Goal: Check status: Check status

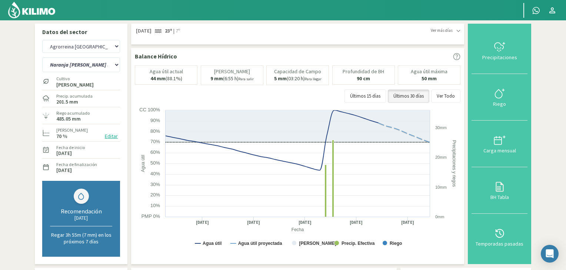
select select "5: Object"
select select "2: Object"
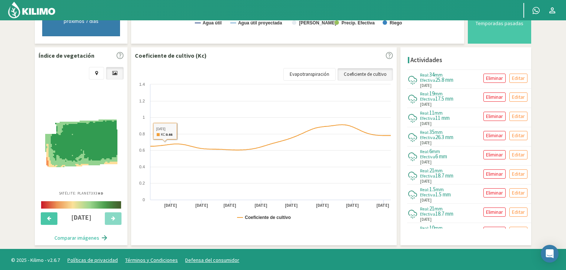
scroll to position [777, 0]
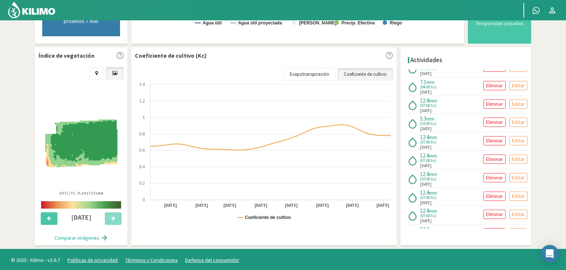
click at [39, 11] on img at bounding box center [31, 10] width 49 height 18
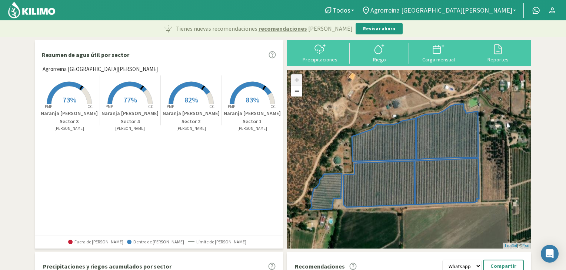
click at [510, 15] on link "Agrorreina [GEOGRAPHIC_DATA][PERSON_NAME]" at bounding box center [439, 10] width 162 height 14
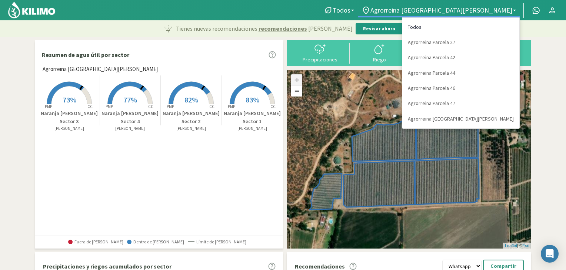
click at [484, 26] on link "Todos" at bounding box center [460, 27] width 117 height 15
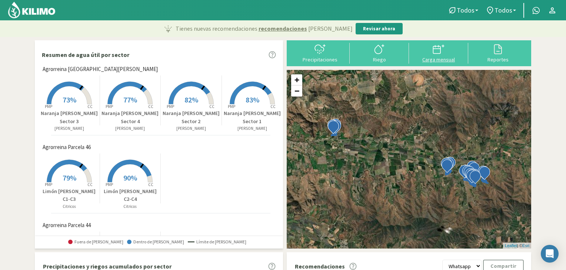
click at [442, 54] on icon at bounding box center [438, 49] width 12 height 12
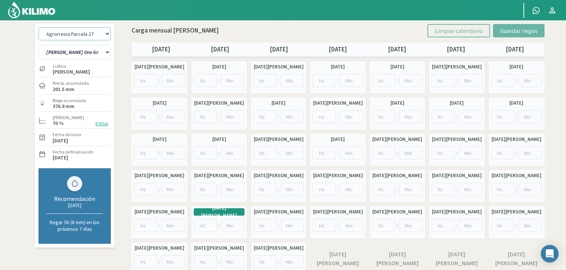
click at [95, 34] on select "Agrorreina Parcela 27 Agrorreina Parcela 42 [GEOGRAPHIC_DATA] 44 Agrorreina Par…" at bounding box center [75, 33] width 72 height 13
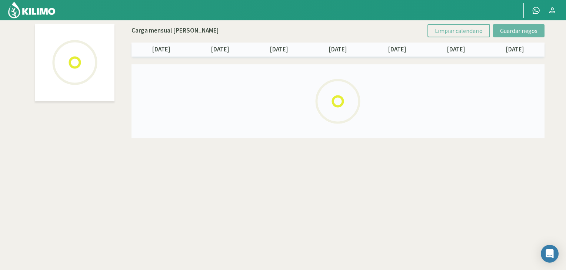
select select "3: Object"
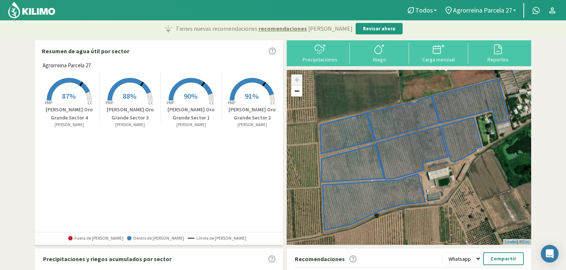
click at [473, 3] on ul "Todos Todos Clementina Agrorreina Parcela 27 Todos Agrorreina Parcela 27 Agrorr…" at bounding box center [481, 10] width 158 height 15
click at [469, 11] on span "Agrorreina Parcela 27" at bounding box center [482, 10] width 59 height 8
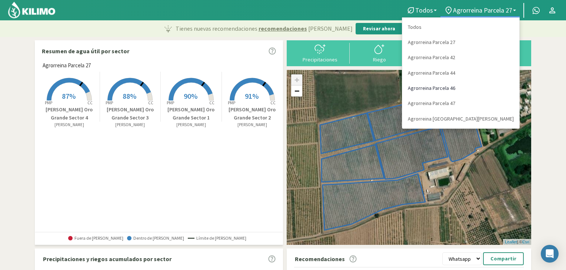
click at [484, 84] on link "Agrorreina Parcela 46" at bounding box center [460, 88] width 117 height 15
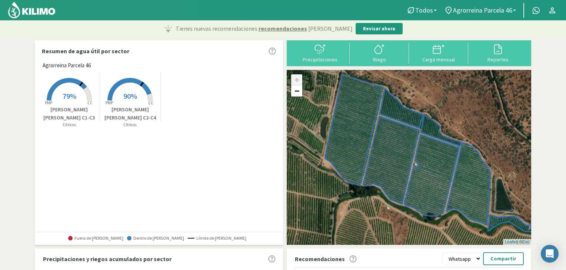
click at [68, 103] on rect at bounding box center [69, 101] width 59 height 59
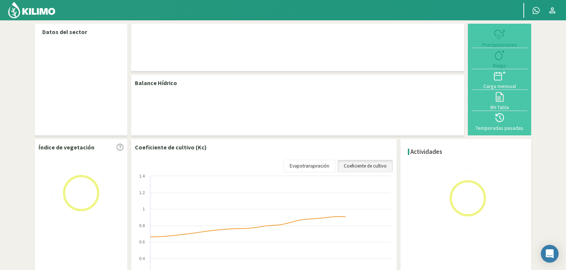
select select "3: Object"
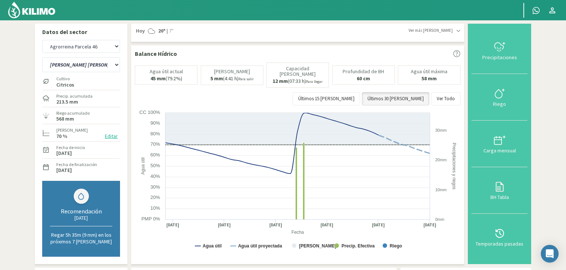
click at [565, 166] on section "Datos del sector Agrorreina Parcela 27 Agrorreina Parcela 42 Agrorreina Parcela…" at bounding box center [283, 244] width 566 height 449
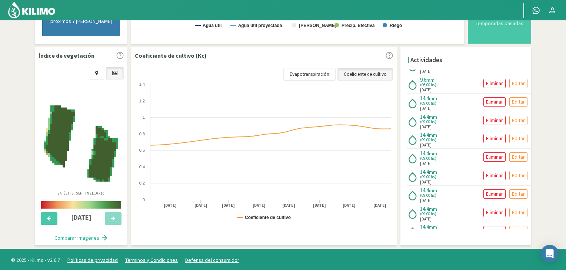
scroll to position [697, 0]
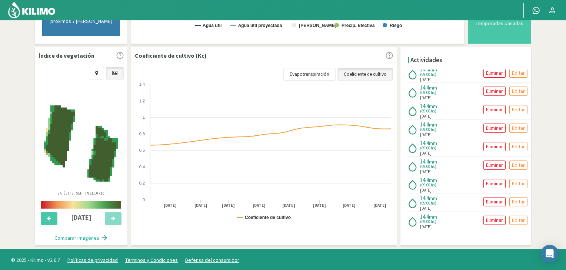
click at [528, 231] on div "14.4 mm (09:00 hs) 02/01/2025 Eliminar Editar" at bounding box center [469, 240] width 124 height 18
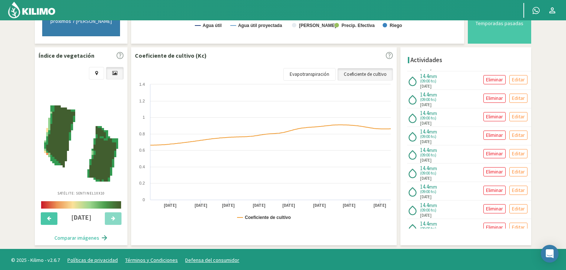
scroll to position [724, 0]
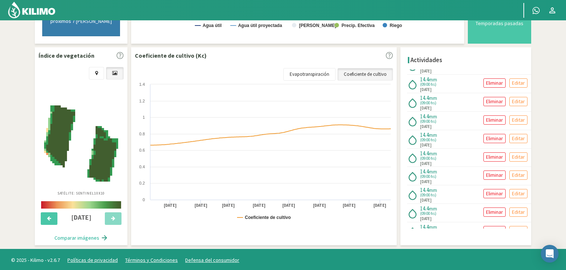
drag, startPoint x: 443, startPoint y: 88, endPoint x: 415, endPoint y: 83, distance: 28.5
click at [415, 93] on div "14.4 mm (09:00 hs) 23/01/2025 Eliminar Editar" at bounding box center [469, 102] width 124 height 18
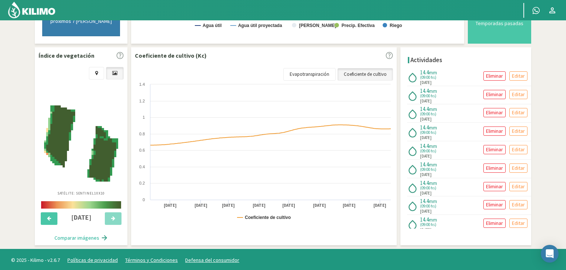
scroll to position [580, 0]
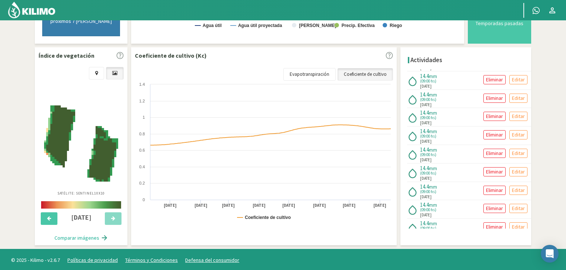
drag, startPoint x: 446, startPoint y: 87, endPoint x: 421, endPoint y: 85, distance: 25.3
click at [421, 90] on div "14.4 mm (09:00 hs) 20/02/2025 Eliminar Editar" at bounding box center [469, 99] width 124 height 18
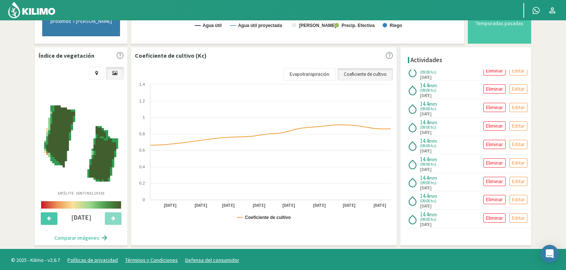
scroll to position [397, 0]
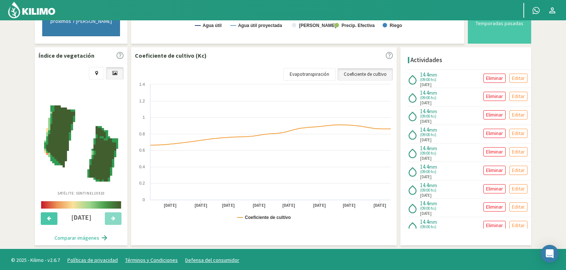
drag, startPoint x: 445, startPoint y: 76, endPoint x: 418, endPoint y: 120, distance: 51.1
click at [418, 125] on div "14.4 mm (09:00 hs) 17/03/2025 Eliminar Editar" at bounding box center [469, 134] width 124 height 18
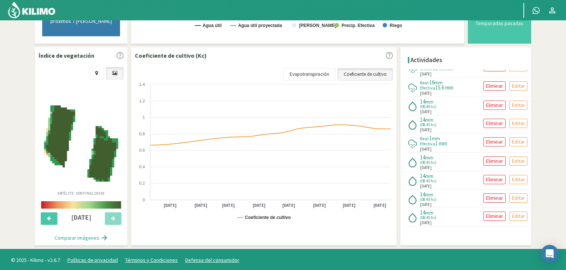
drag, startPoint x: 442, startPoint y: 79, endPoint x: 421, endPoint y: 170, distance: 93.6
click at [421, 171] on div "14 mm (08:45 hs) 14/04/2025 Eliminar Editar" at bounding box center [469, 180] width 124 height 18
drag, startPoint x: 442, startPoint y: 103, endPoint x: 424, endPoint y: 103, distance: 18.2
click at [424, 103] on div "14 mm (08:45 hs) 05/05/2025 Eliminar Editar" at bounding box center [469, 106] width 124 height 18
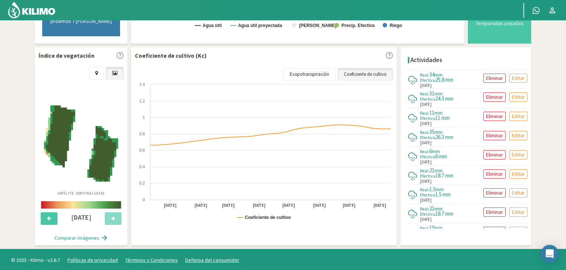
scroll to position [0, 0]
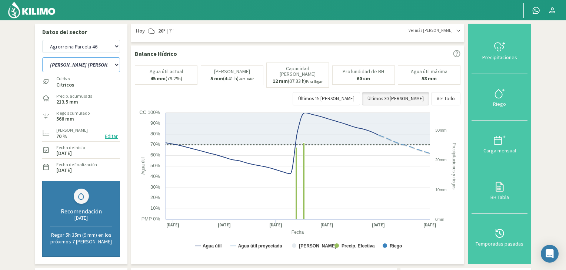
click at [96, 63] on select "Limón Messina C1-C3 Limón Messina C2-C4" at bounding box center [81, 64] width 78 height 15
select select "1: Object"
click at [42, 57] on select "Limón Messina C1-C3 Limón Messina C2-C4" at bounding box center [81, 64] width 78 height 15
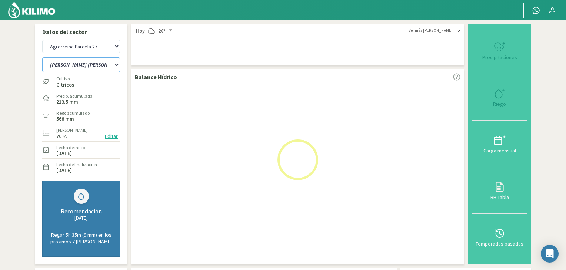
select select "9: Object"
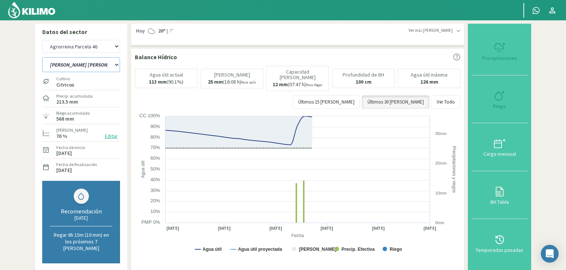
select select "3: Object"
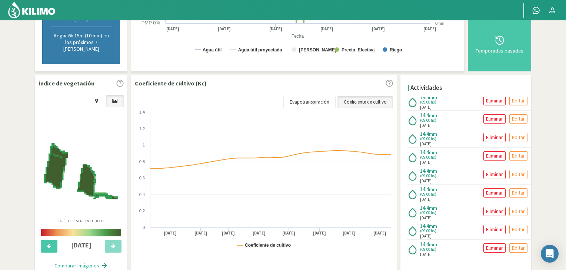
scroll to position [806, 0]
drag, startPoint x: 441, startPoint y: 137, endPoint x: 424, endPoint y: 135, distance: 16.4
click at [424, 161] on div "[DATE]" at bounding box center [429, 164] width 18 height 6
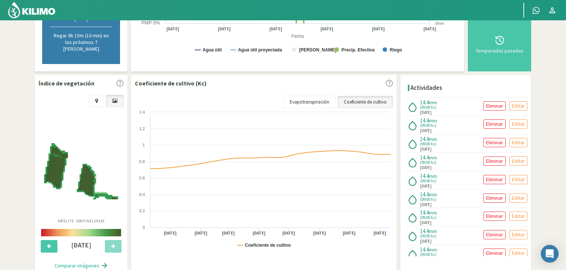
scroll to position [796, 0]
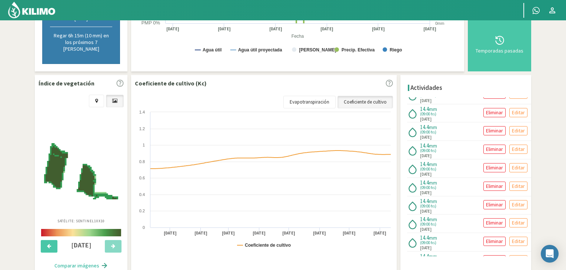
drag, startPoint x: 445, startPoint y: 99, endPoint x: 429, endPoint y: 94, distance: 17.2
click at [429, 97] on div "Real: 34 mm Efectiva 25.8 mm 01/08/2025 Eliminar Editar Real: 31 mm Efectiva 24…" at bounding box center [467, 176] width 127 height 159
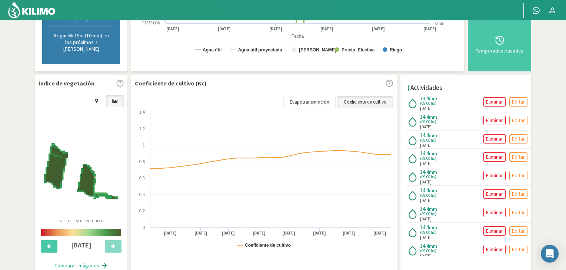
scroll to position [654, 0]
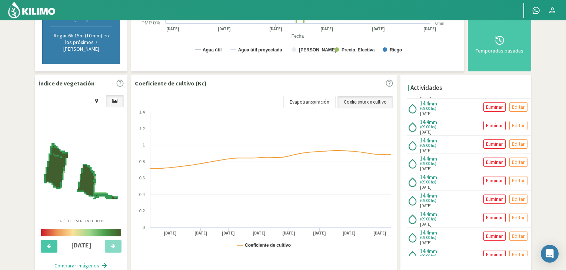
drag, startPoint x: 444, startPoint y: 126, endPoint x: 431, endPoint y: 126, distance: 13.0
click at [431, 136] on div "14.4 mm (09:00 hs) 04/02/2025 Eliminar Editar" at bounding box center [469, 145] width 124 height 18
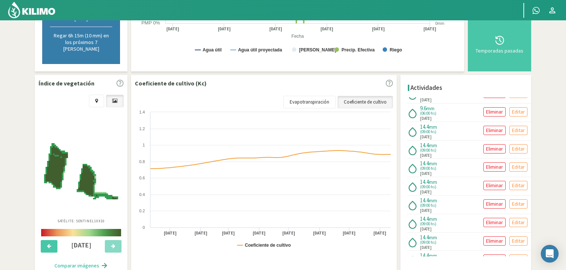
scroll to position [564, 0]
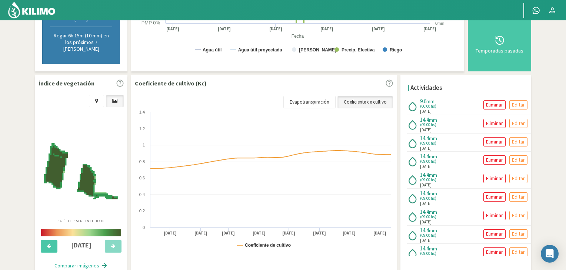
drag, startPoint x: 440, startPoint y: 111, endPoint x: 422, endPoint y: 105, distance: 18.6
click at [422, 117] on div "14.4 mm (09:00 hs) 25/02/2025" at bounding box center [429, 125] width 18 height 16
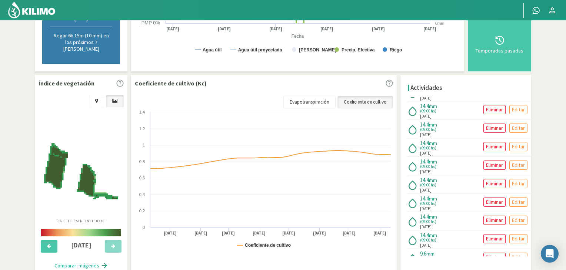
scroll to position [413, 0]
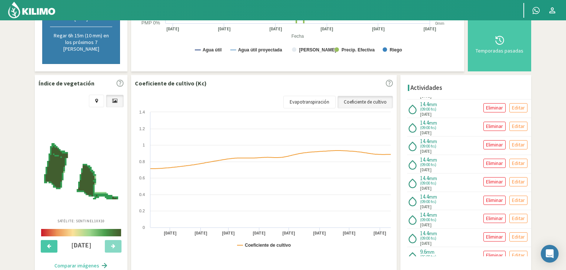
drag, startPoint x: 443, startPoint y: 98, endPoint x: 423, endPoint y: 98, distance: 20.0
click at [423, 100] on div "14.4 mm (09:00 hs) 25/03/2025 Eliminar Editar" at bounding box center [469, 109] width 124 height 18
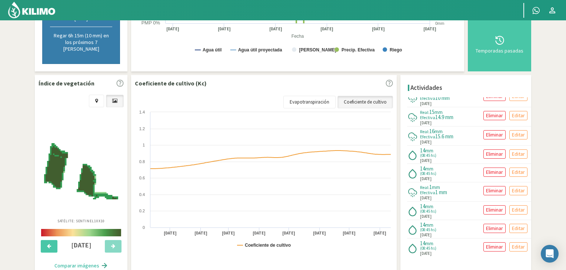
scroll to position [158, 0]
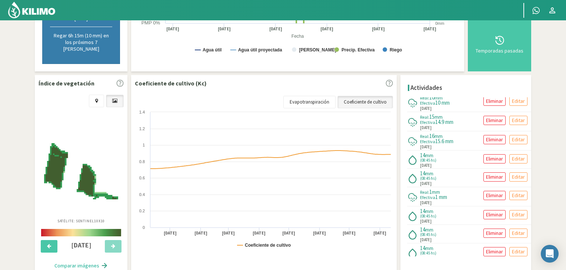
click at [47, 12] on img at bounding box center [31, 10] width 49 height 18
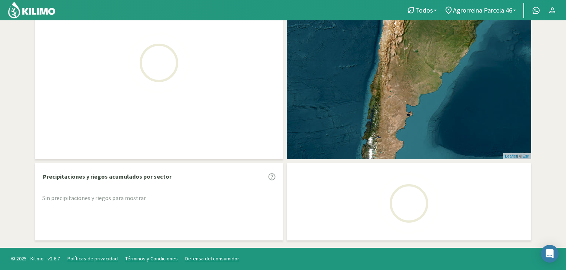
scroll to position [193, 0]
